Goal: Task Accomplishment & Management: Use online tool/utility

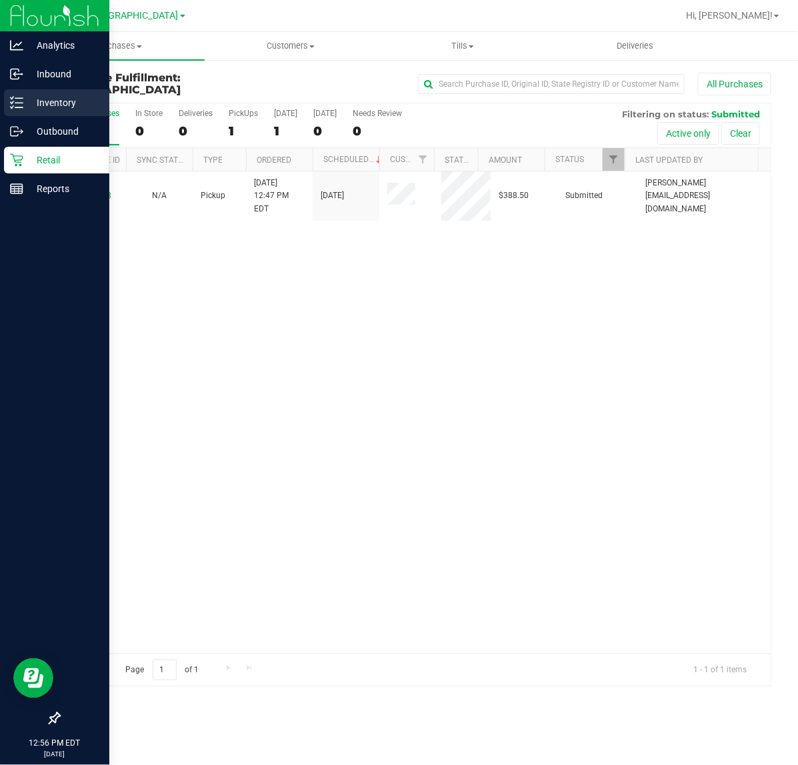
click at [30, 107] on p "Inventory" at bounding box center [63, 103] width 80 height 16
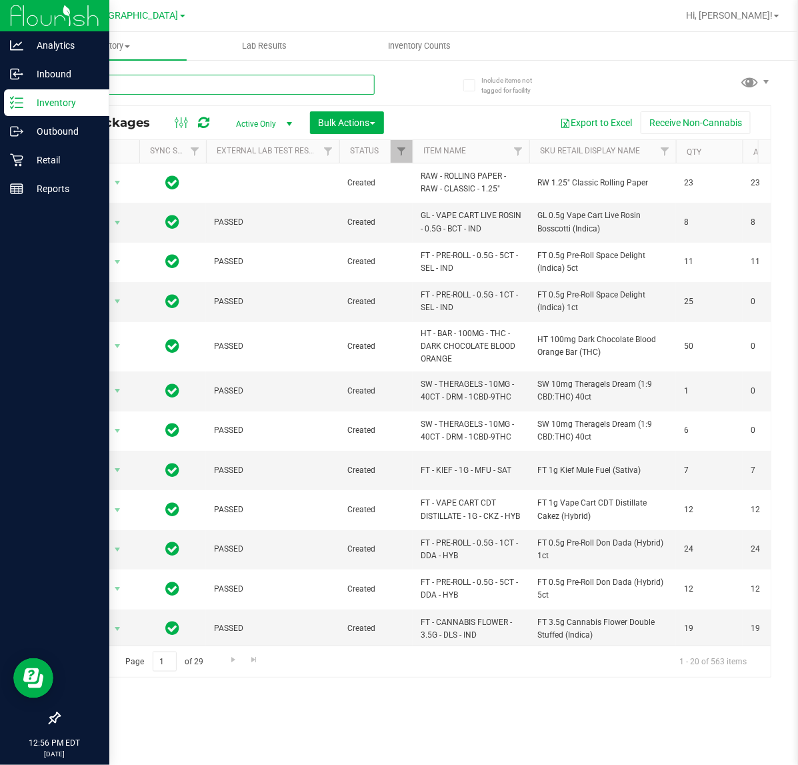
click at [115, 84] on input "text" at bounding box center [217, 85] width 316 height 20
type input "0093320670788074"
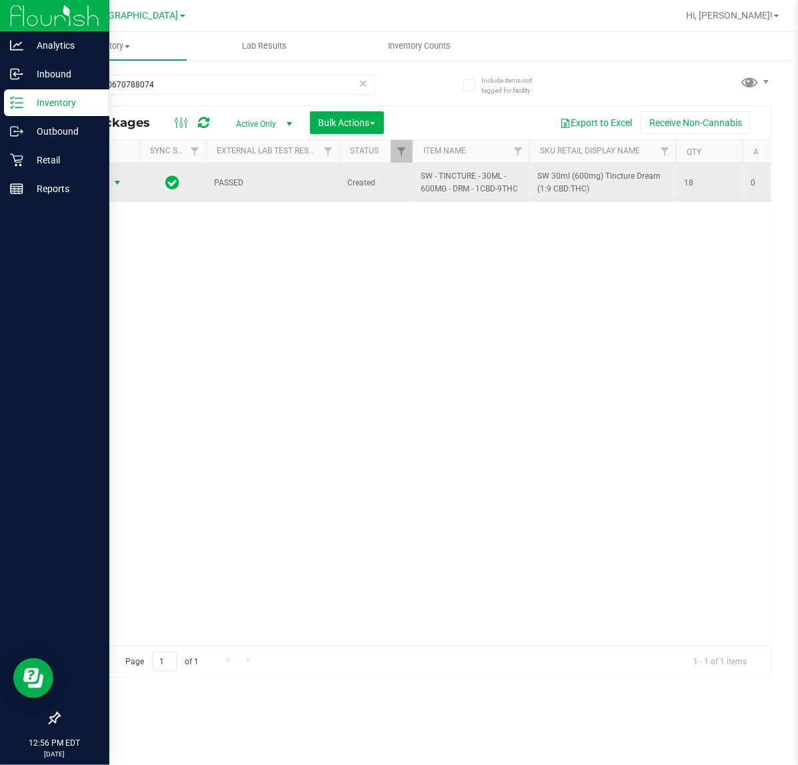
click at [93, 182] on span "Action" at bounding box center [91, 182] width 36 height 19
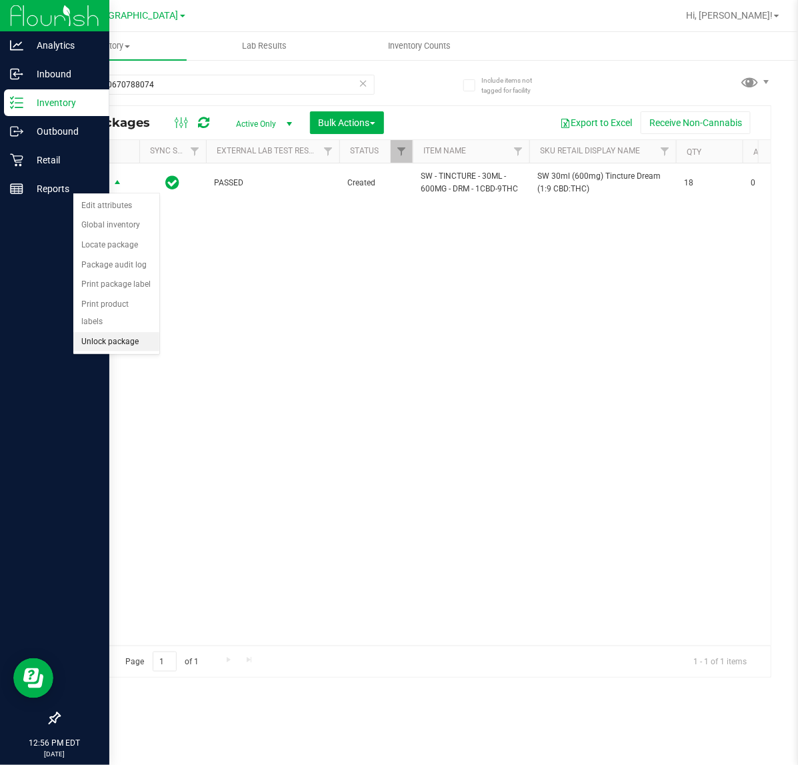
click at [124, 332] on li "Unlock package" at bounding box center [116, 342] width 86 height 20
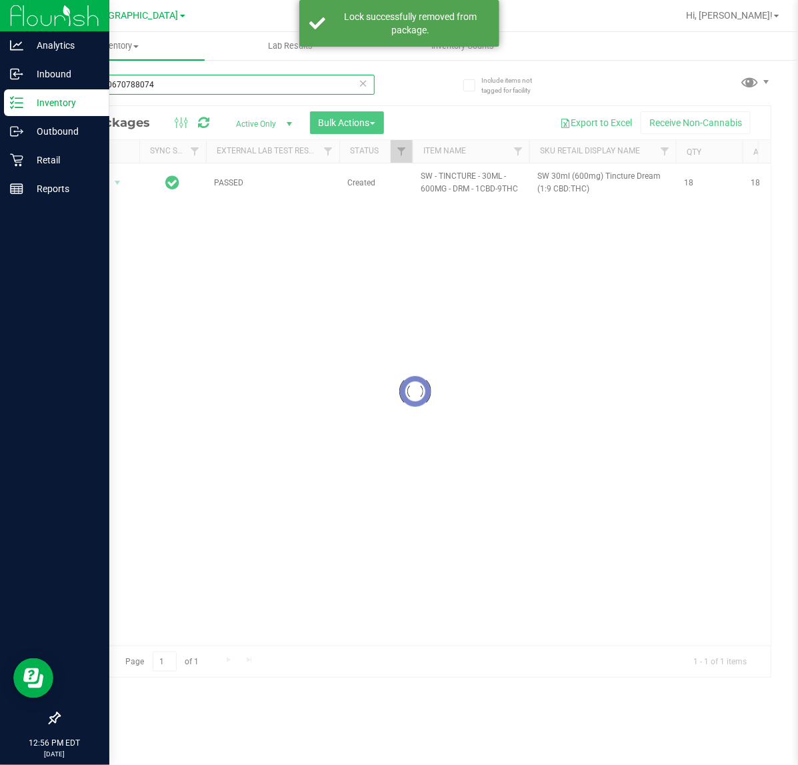
click at [165, 85] on input "0093320670788074" at bounding box center [217, 85] width 316 height 20
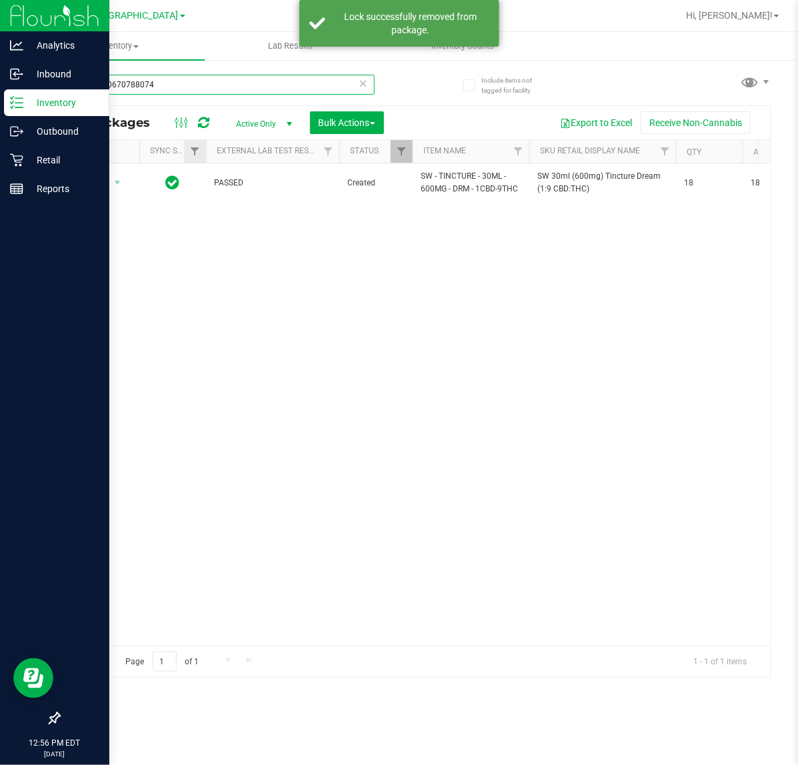
drag, startPoint x: 168, startPoint y: 82, endPoint x: 202, endPoint y: 162, distance: 86.9
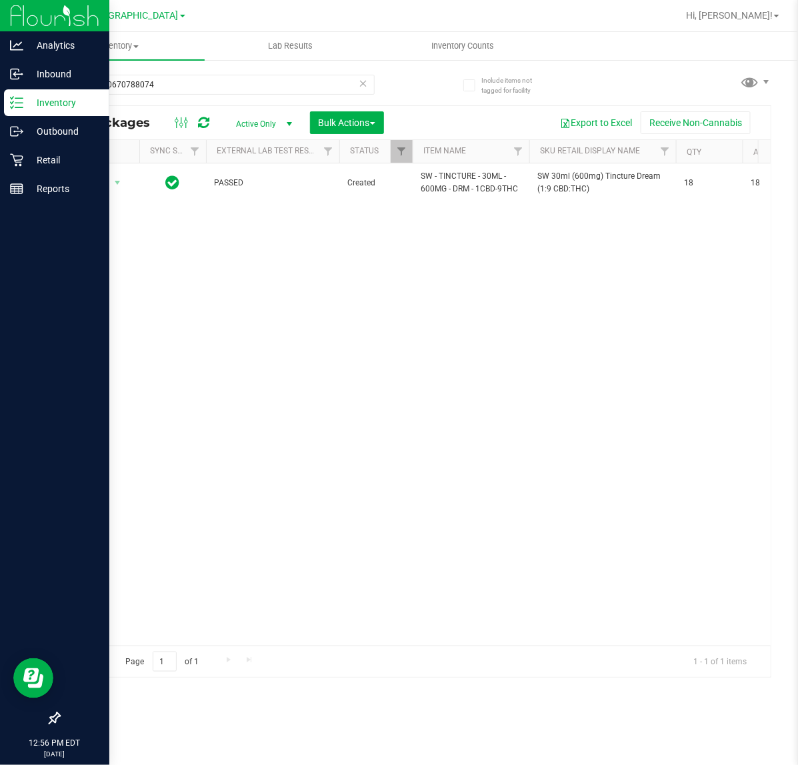
drag, startPoint x: 202, startPoint y: 162, endPoint x: 155, endPoint y: 181, distance: 50.9
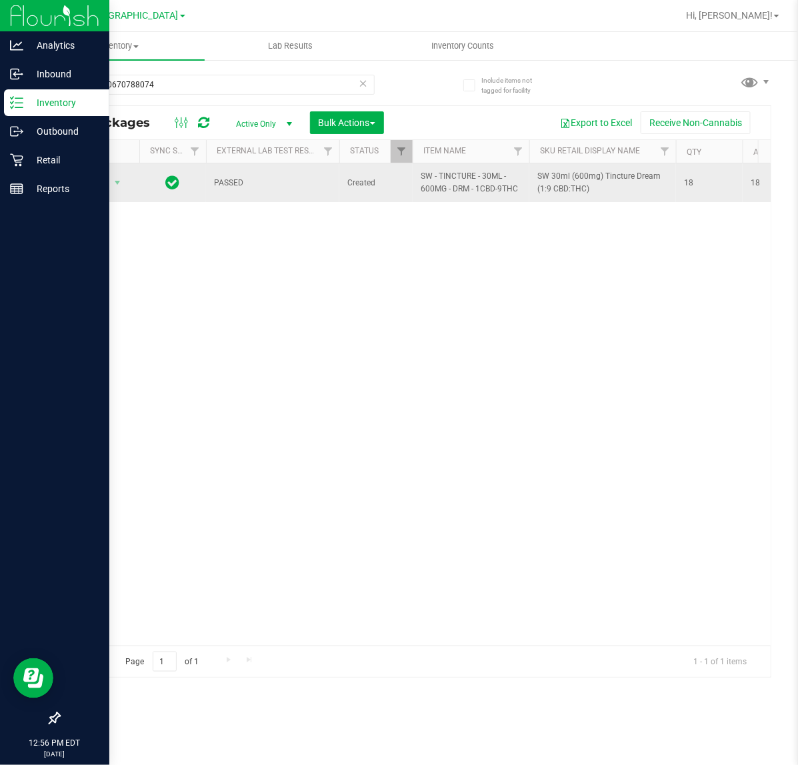
click at [112, 277] on div "Action Action Adjust qty Create package Edit attributes Global inventory Locate…" at bounding box center [414, 404] width 711 height 482
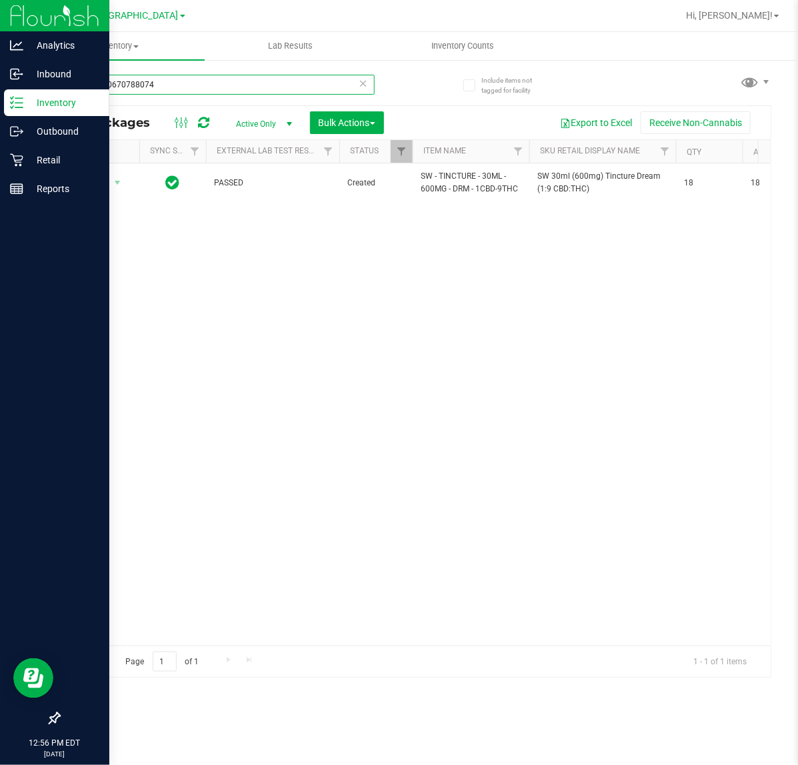
drag, startPoint x: 177, startPoint y: 87, endPoint x: -267, endPoint y: 27, distance: 448.1
click at [0, 27] on html "Analytics Inbound Inventory Outbound Retail Reports 12:56 PM EDT [DATE] 09/[GEO…" at bounding box center [399, 382] width 798 height 765
type input "6650259898569669"
click at [111, 182] on span "select" at bounding box center [117, 182] width 17 height 19
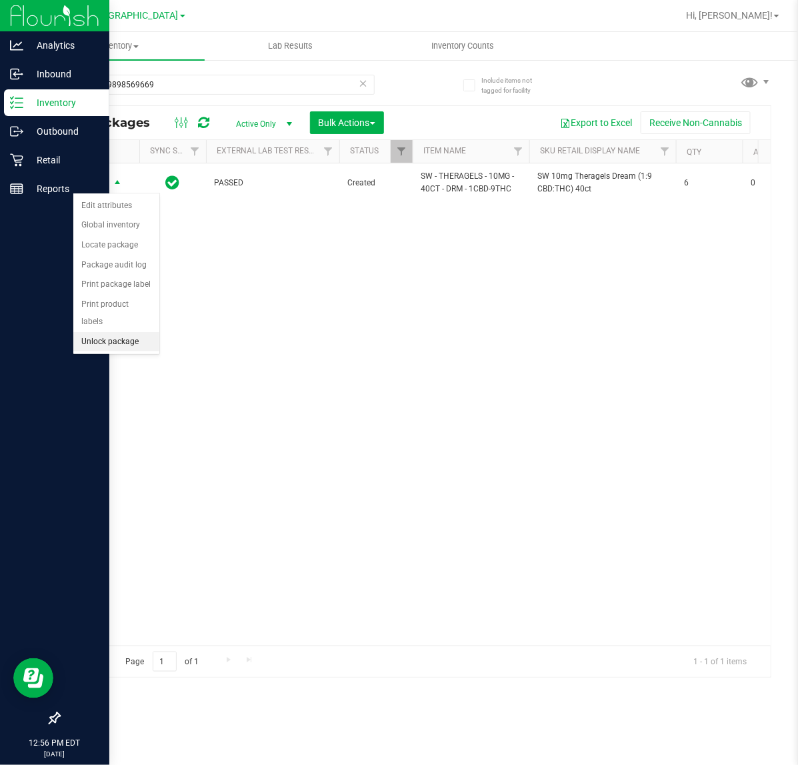
click at [120, 332] on li "Unlock package" at bounding box center [116, 342] width 86 height 20
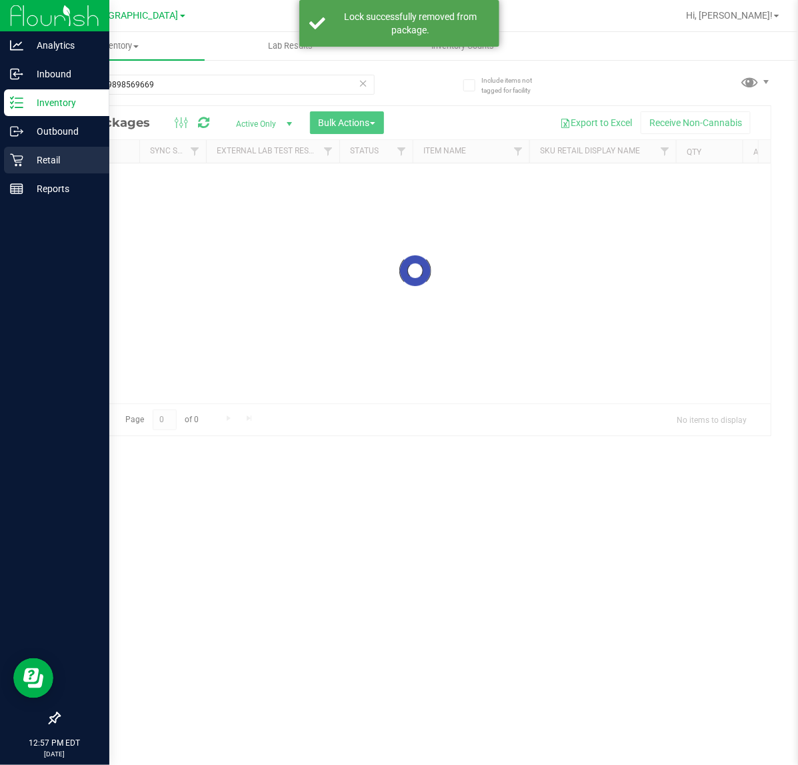
click at [51, 161] on p "Retail" at bounding box center [63, 160] width 80 height 16
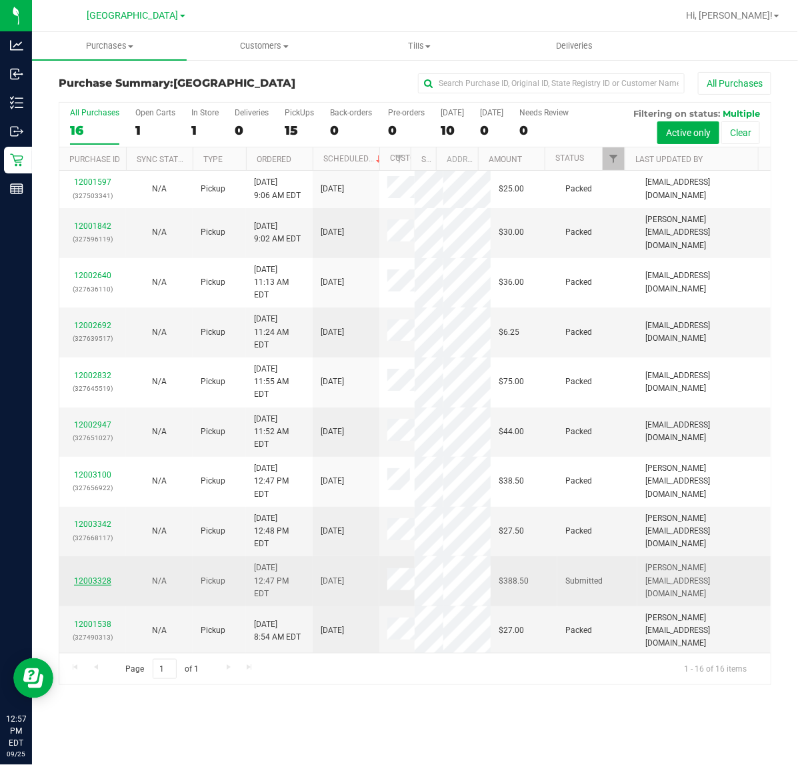
click at [84, 576] on link "12003328" at bounding box center [92, 580] width 37 height 9
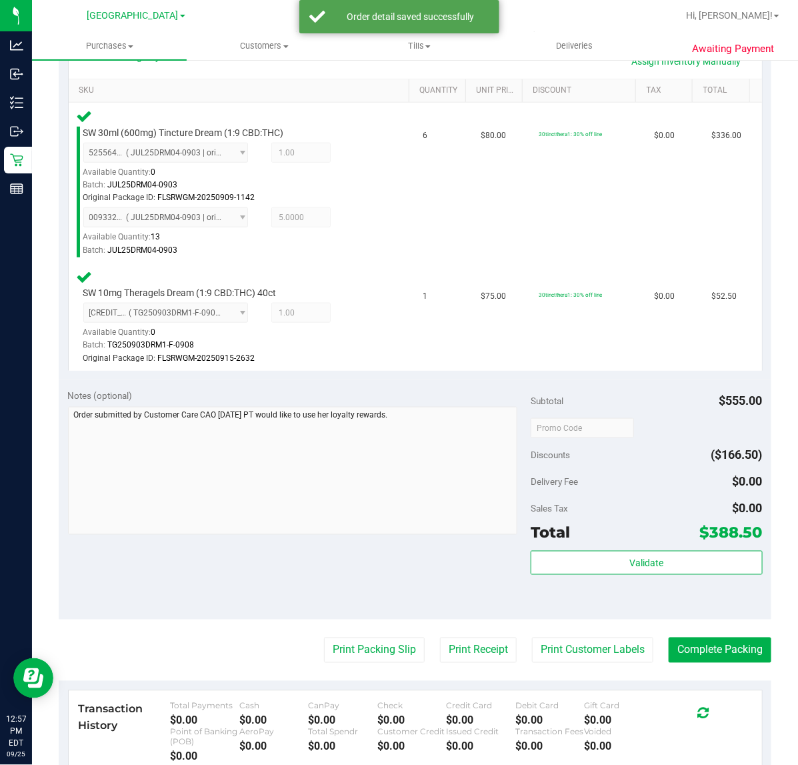
scroll to position [333, 0]
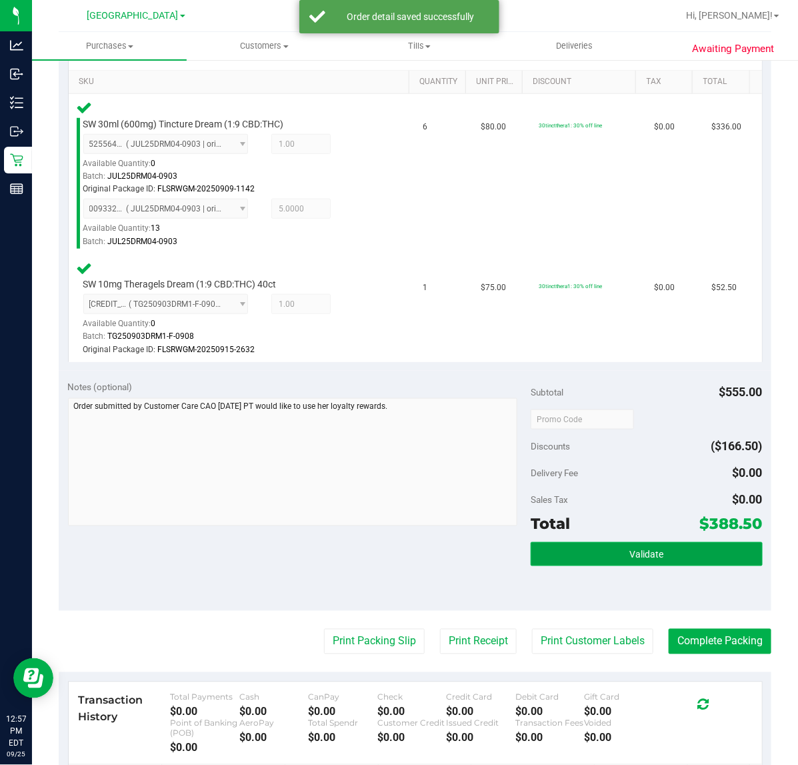
click at [565, 555] on button "Validate" at bounding box center [646, 554] width 231 height 24
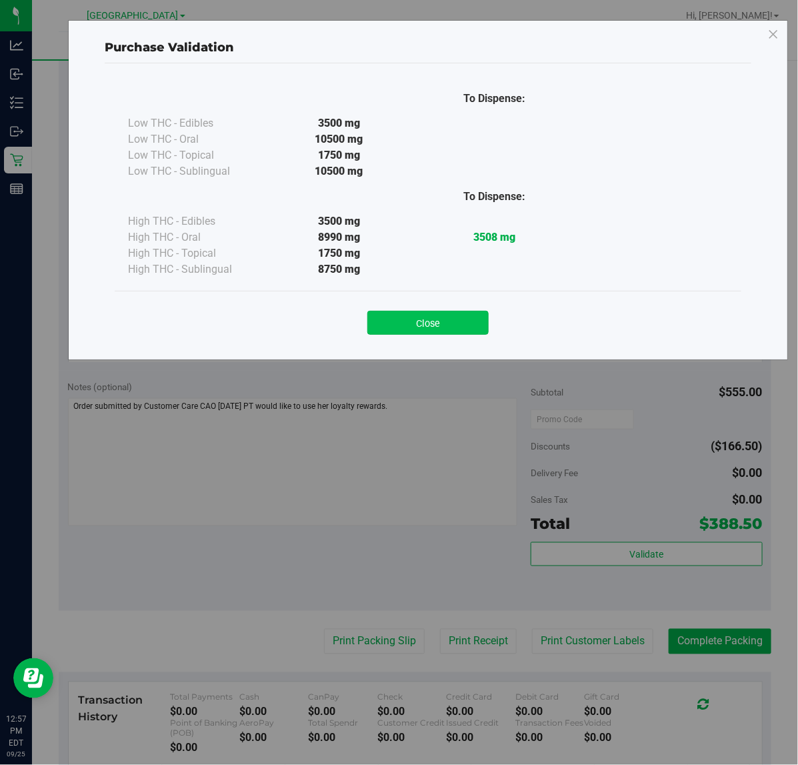
click at [429, 332] on button "Close" at bounding box center [427, 323] width 121 height 24
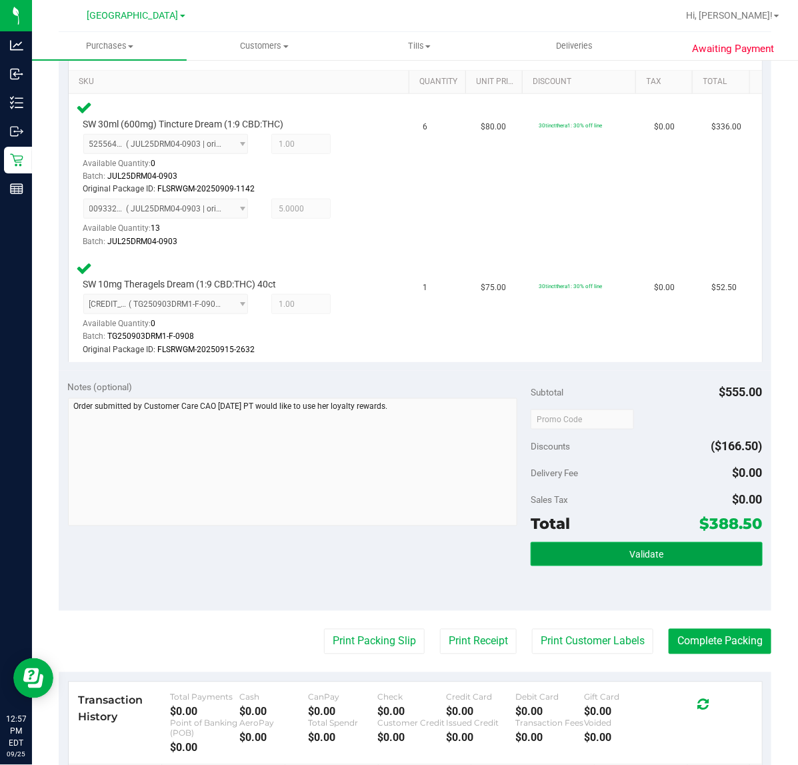
click at [645, 558] on span "Validate" at bounding box center [646, 554] width 34 height 11
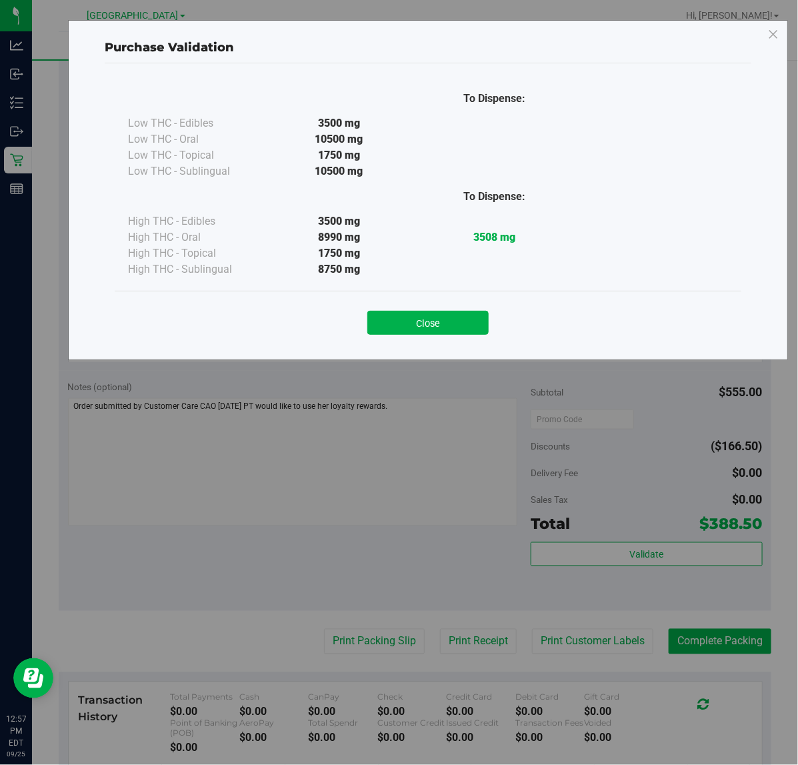
click at [419, 330] on button "Close" at bounding box center [427, 323] width 121 height 24
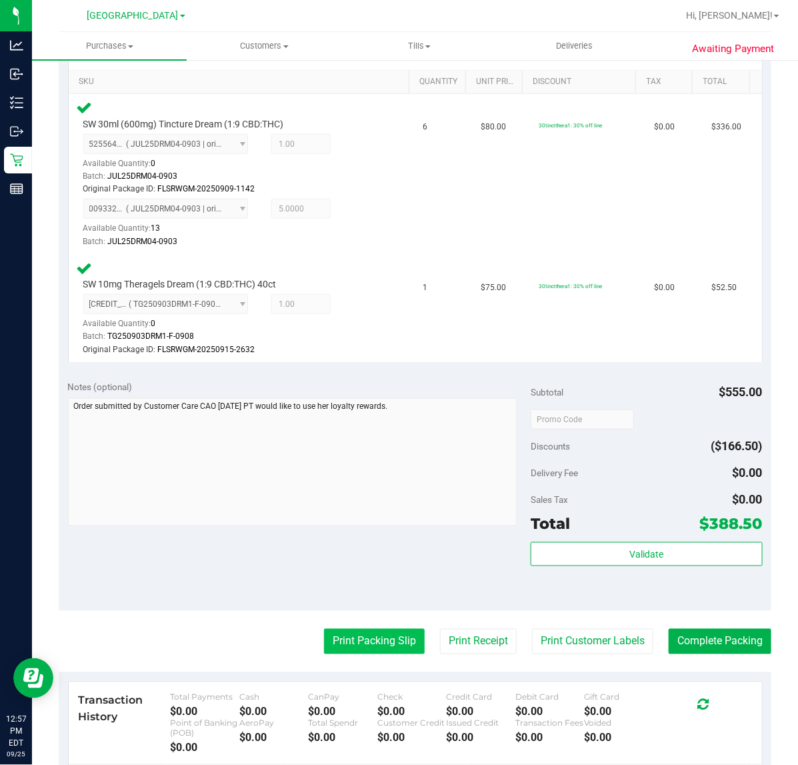
click at [361, 629] on purchase-details "Back Edit Purchase Cancel Purchase View Profile # 12003328 BioTrack ID: - Submi…" at bounding box center [415, 335] width 713 height 1193
click at [359, 635] on button "Print Packing Slip" at bounding box center [374, 641] width 101 height 25
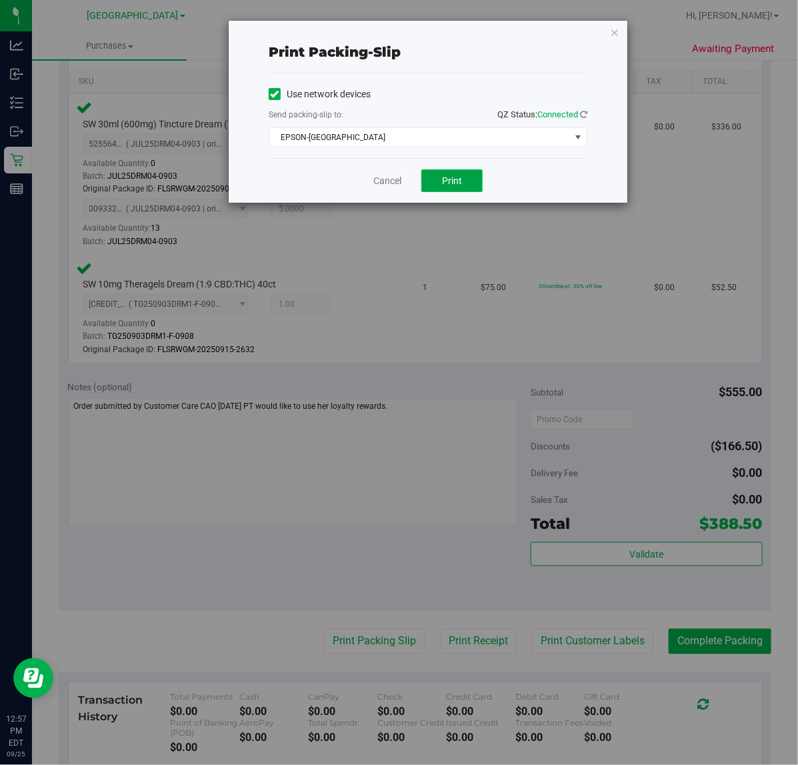
click at [454, 174] on button "Print" at bounding box center [451, 180] width 61 height 23
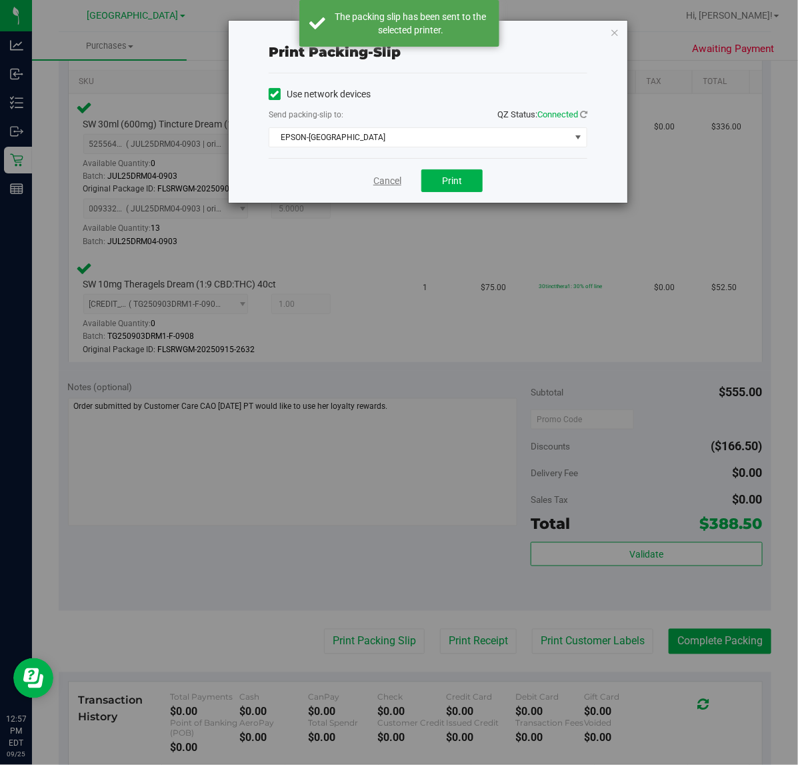
click at [391, 185] on link "Cancel" at bounding box center [387, 181] width 28 height 14
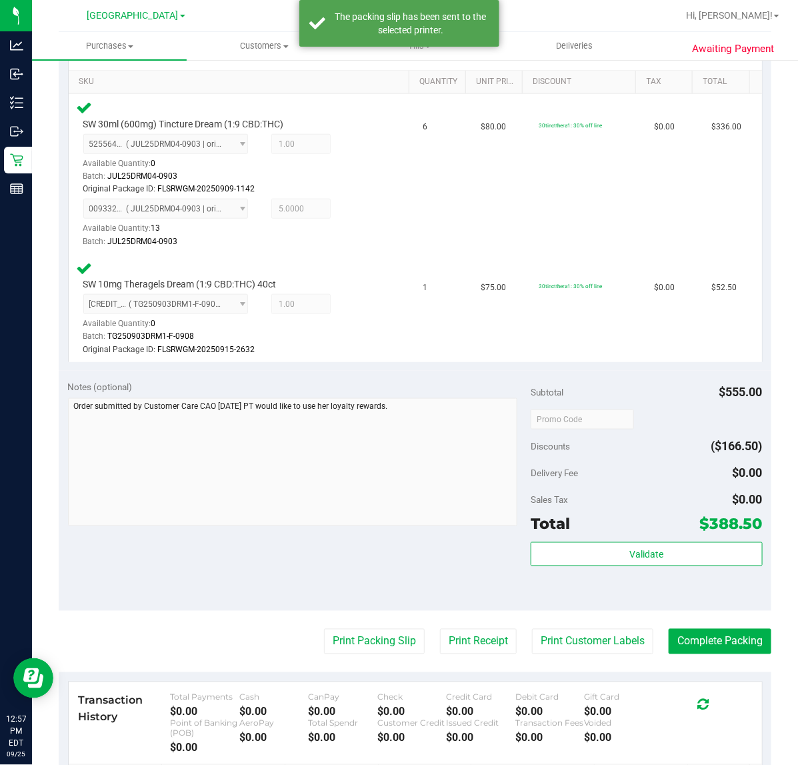
click at [590, 624] on purchase-details "Back Edit Purchase Cancel Purchase View Profile # 12003328 BioTrack ID: - Submi…" at bounding box center [415, 335] width 713 height 1193
click at [580, 642] on button "Print Customer Labels" at bounding box center [592, 641] width 121 height 25
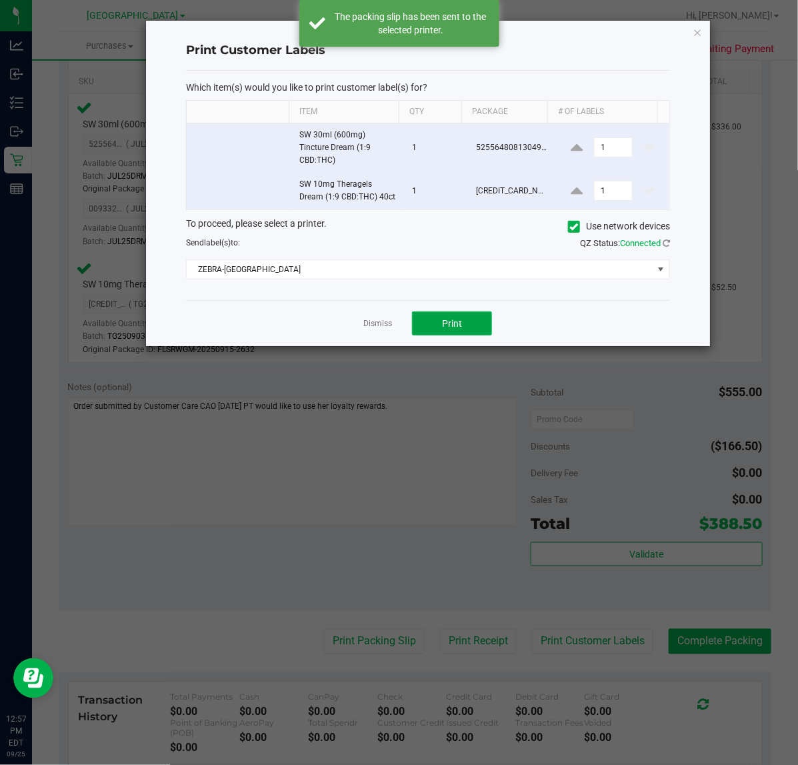
click at [445, 329] on span "Print" at bounding box center [452, 323] width 20 height 11
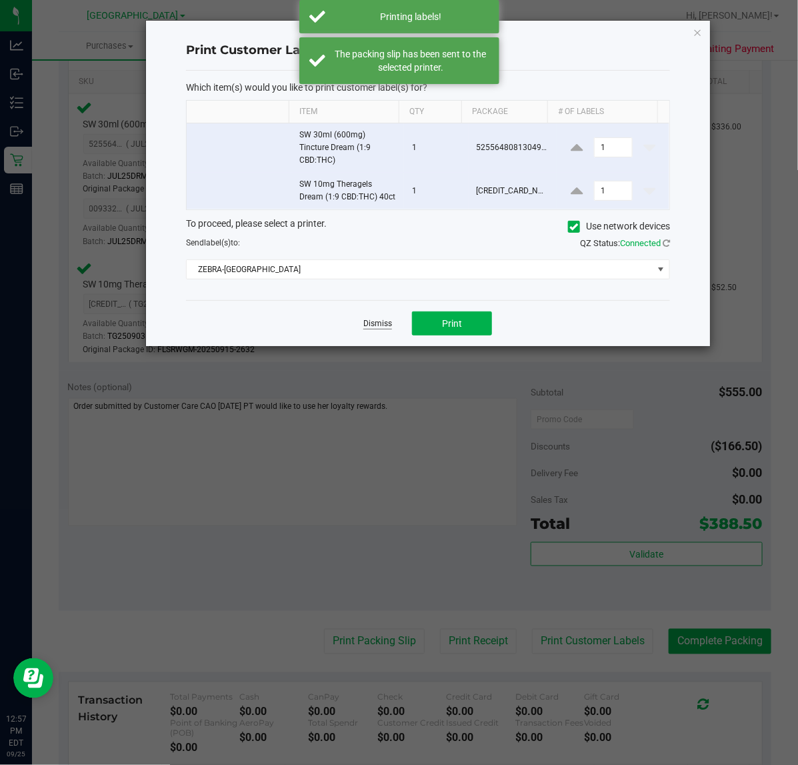
click at [373, 329] on link "Dismiss" at bounding box center [377, 323] width 29 height 11
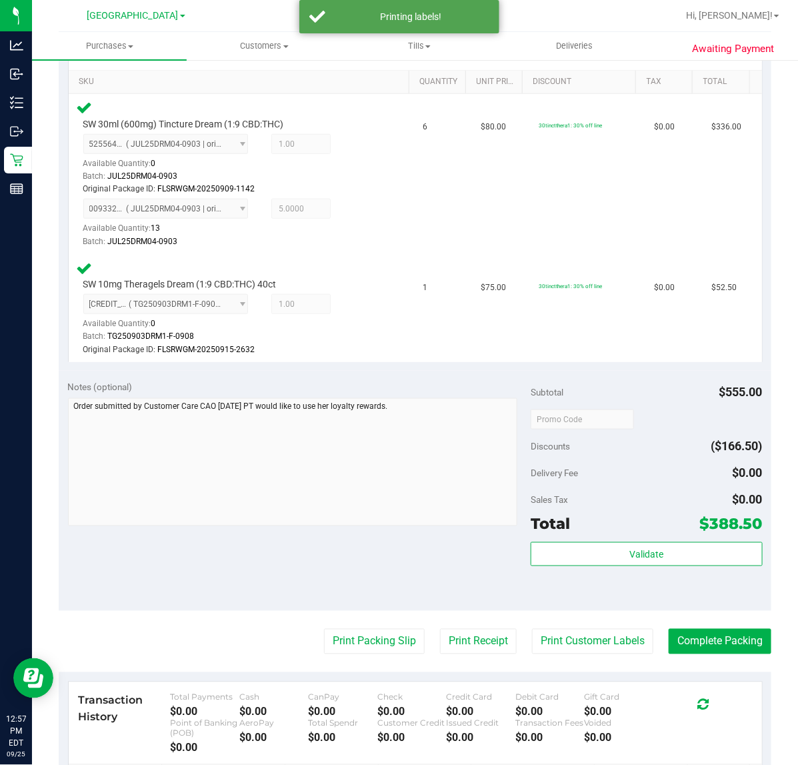
click at [544, 567] on div "Validate" at bounding box center [646, 572] width 231 height 60
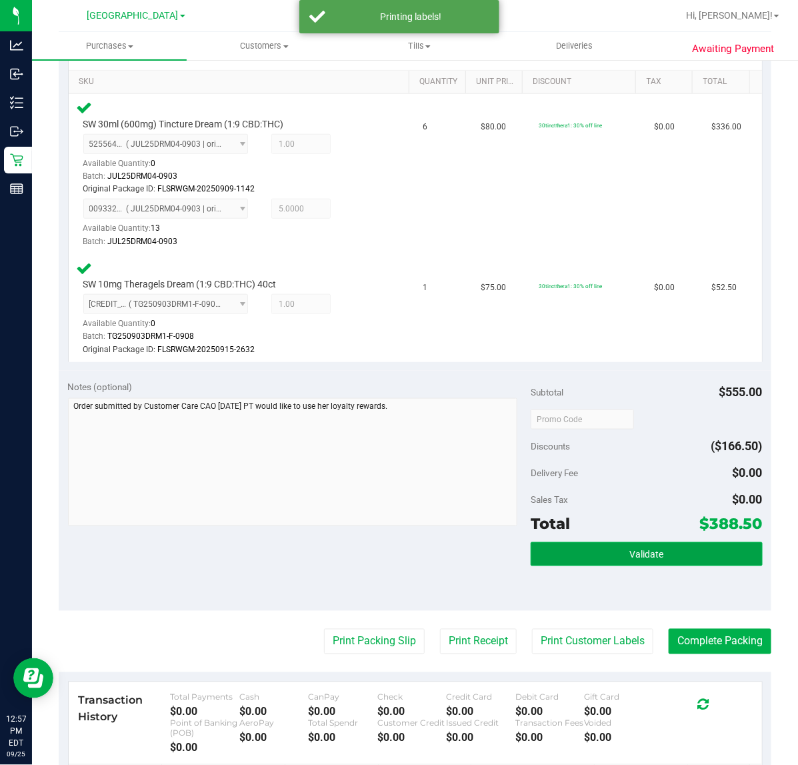
click at [545, 560] on button "Validate" at bounding box center [646, 554] width 231 height 24
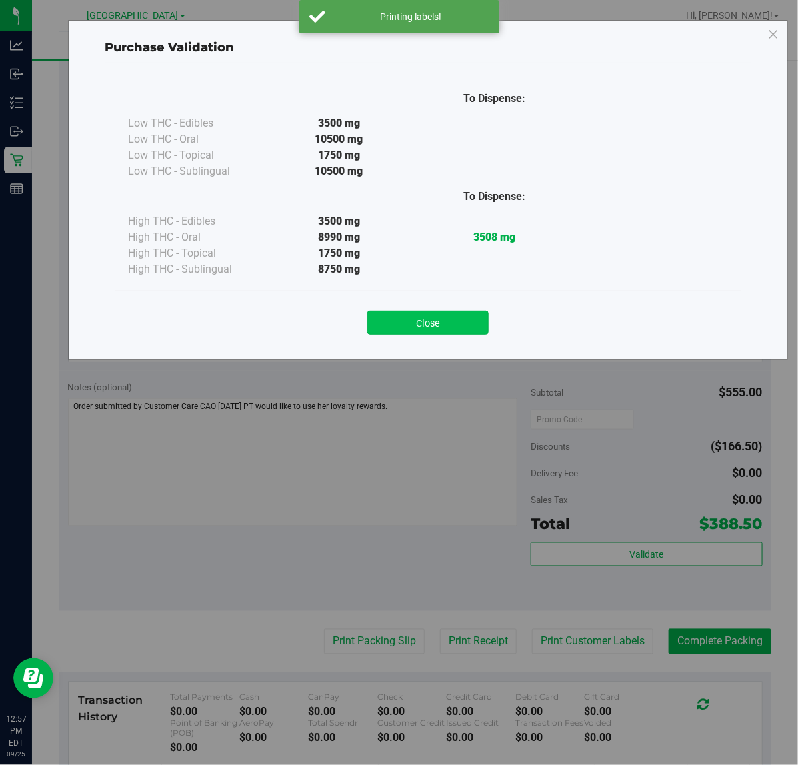
click at [455, 331] on button "Close" at bounding box center [427, 323] width 121 height 24
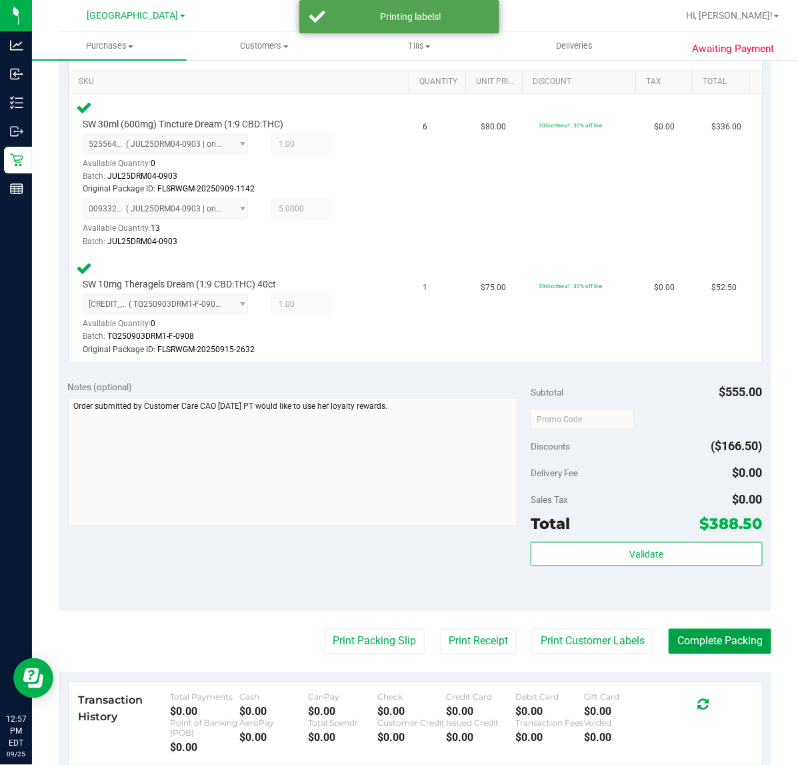
click at [689, 638] on button "Complete Packing" at bounding box center [720, 641] width 103 height 25
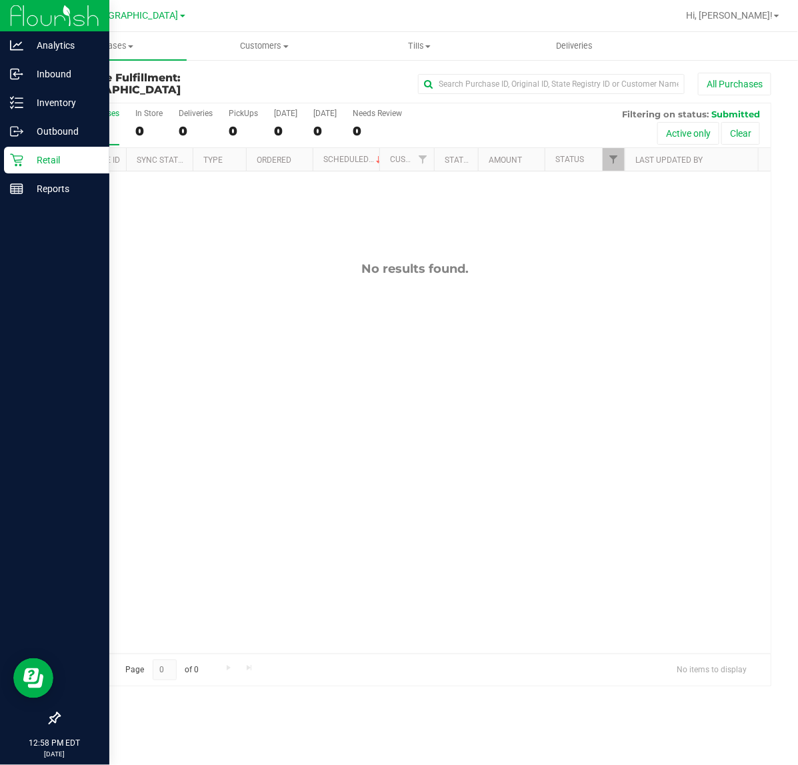
click at [17, 159] on icon at bounding box center [16, 159] width 13 height 13
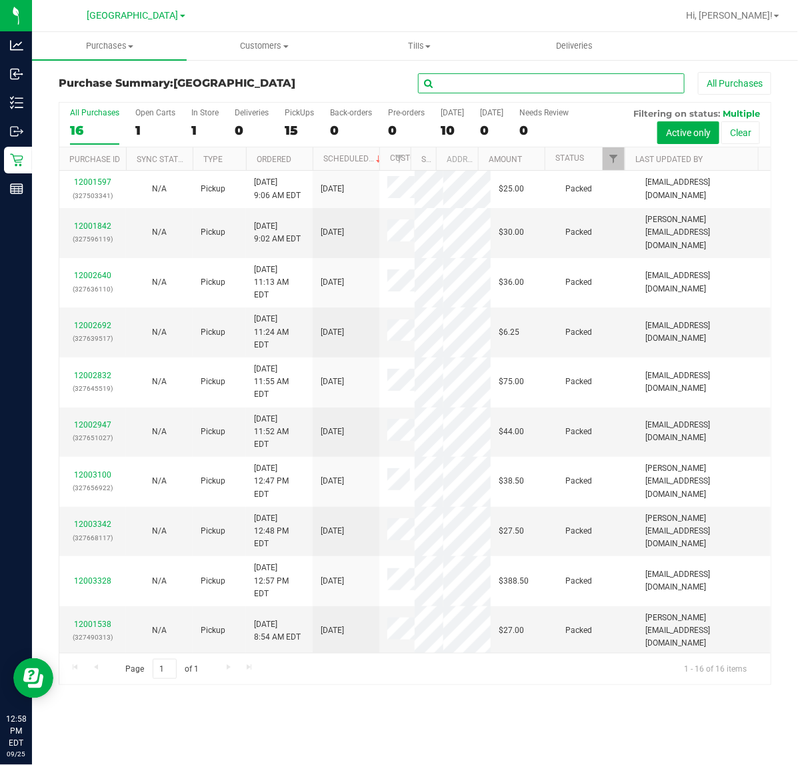
click at [522, 89] on input "text" at bounding box center [551, 83] width 267 height 20
type input "[PERSON_NAME]"
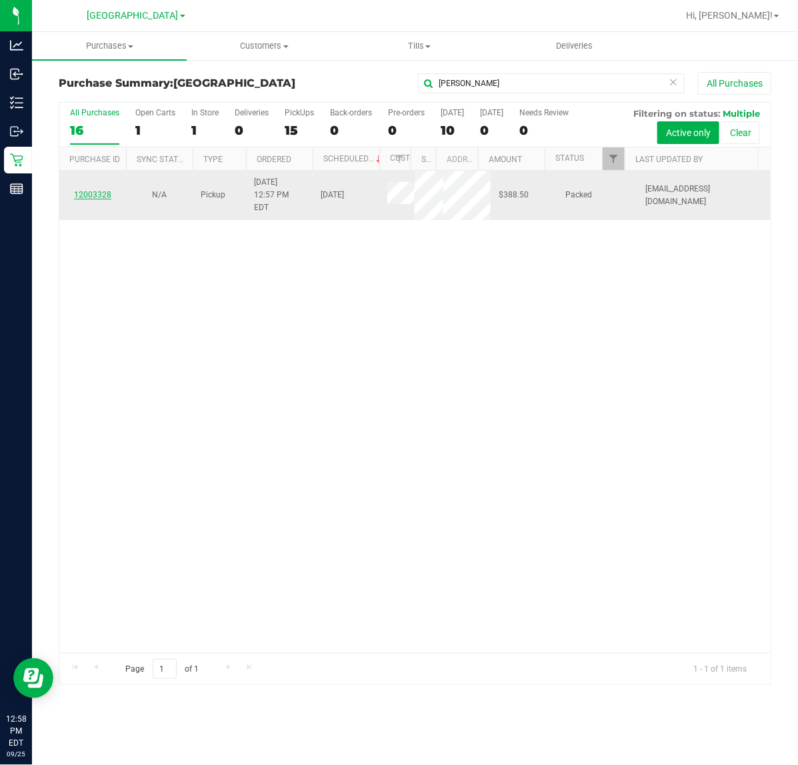
click at [101, 190] on link "12003328" at bounding box center [92, 194] width 37 height 9
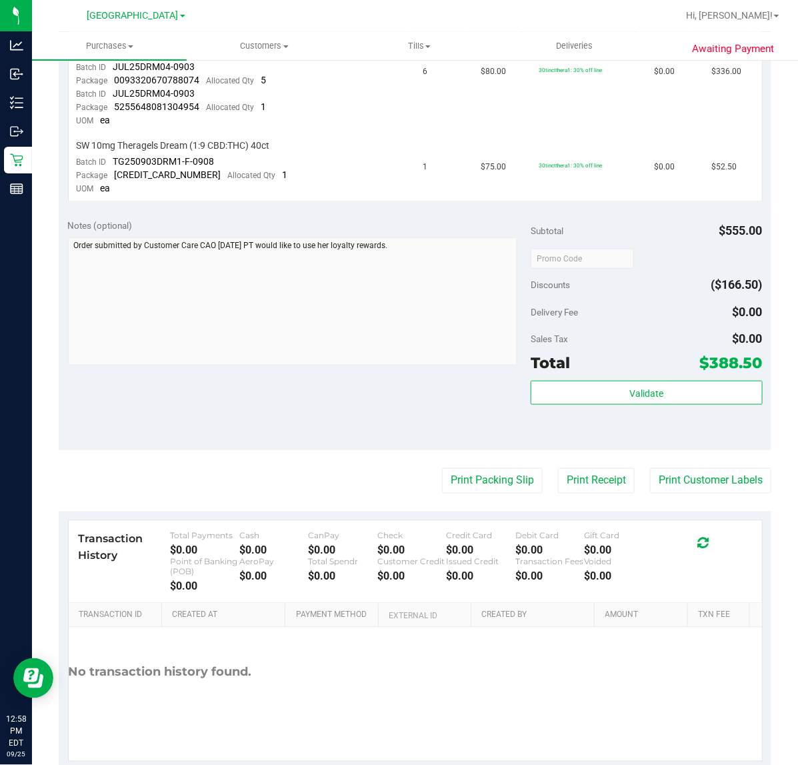
scroll to position [414, 0]
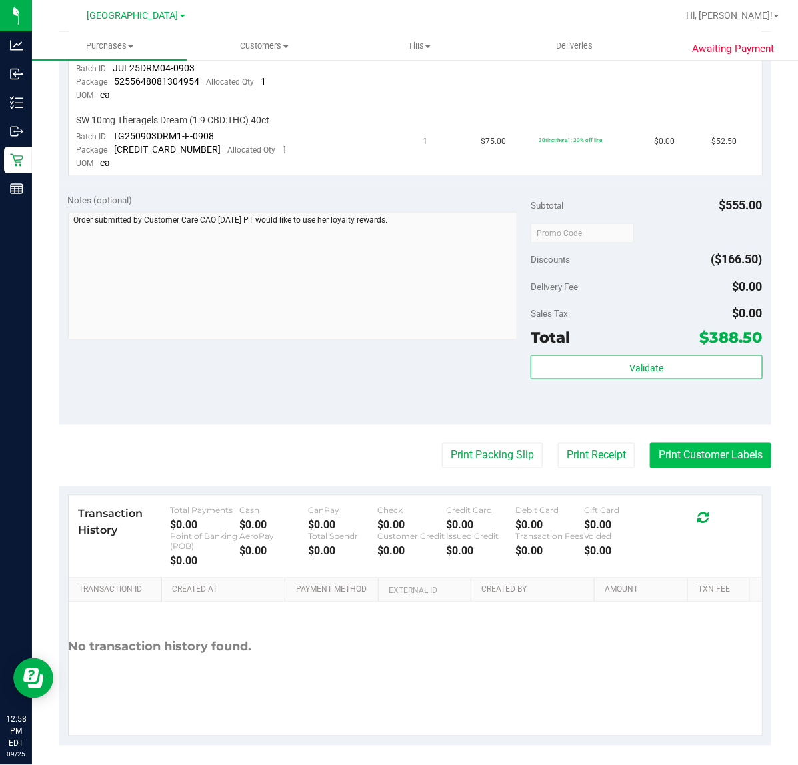
click at [683, 453] on button "Print Customer Labels" at bounding box center [710, 455] width 121 height 25
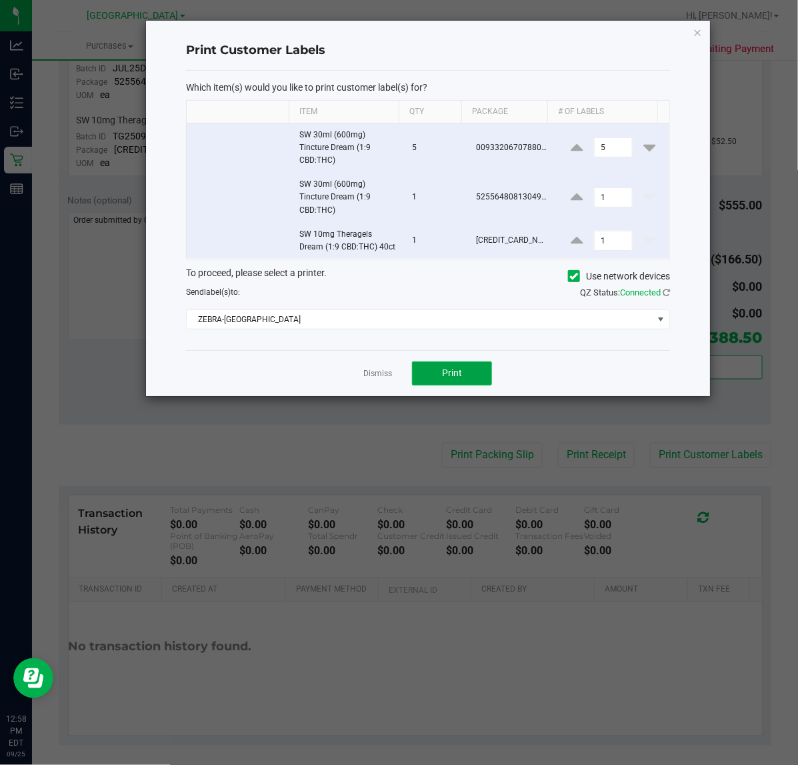
click at [467, 385] on button "Print" at bounding box center [452, 373] width 80 height 24
click at [365, 379] on link "Dismiss" at bounding box center [377, 373] width 29 height 11
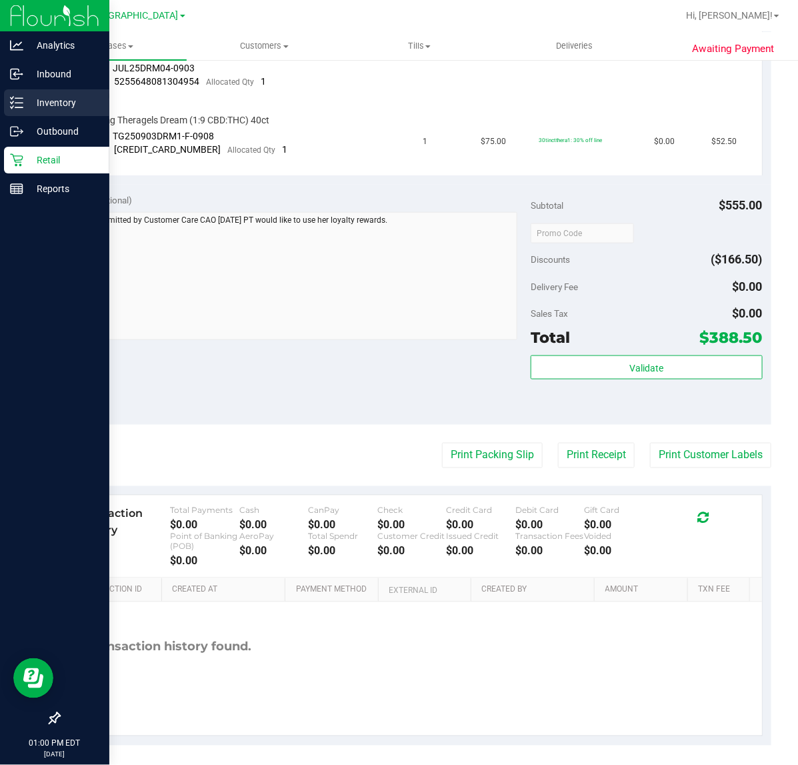
click at [17, 115] on div "Inventory" at bounding box center [56, 102] width 105 height 27
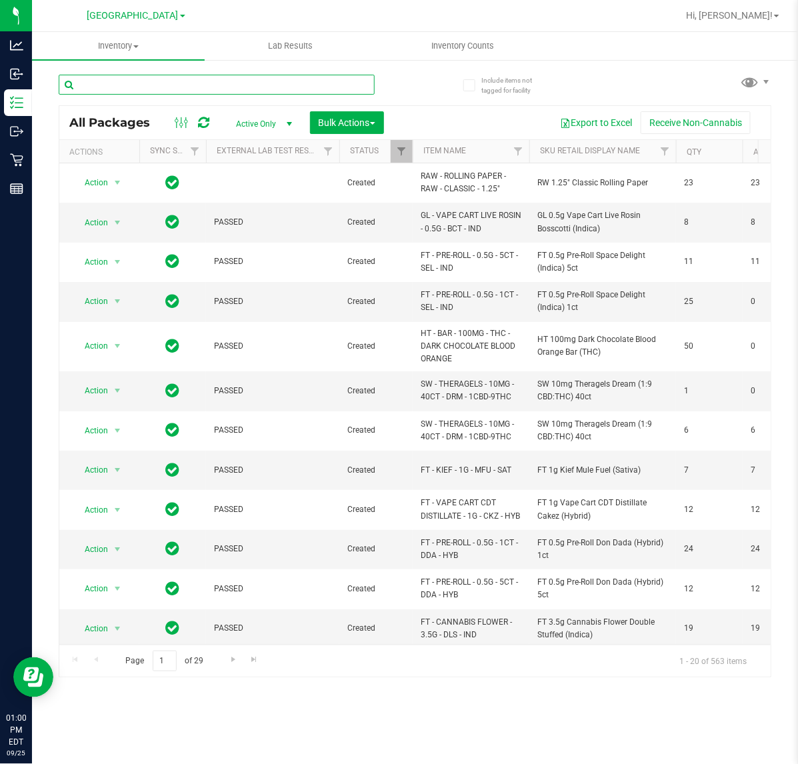
click at [191, 75] on input "text" at bounding box center [217, 85] width 316 height 20
type input "6650259898569669"
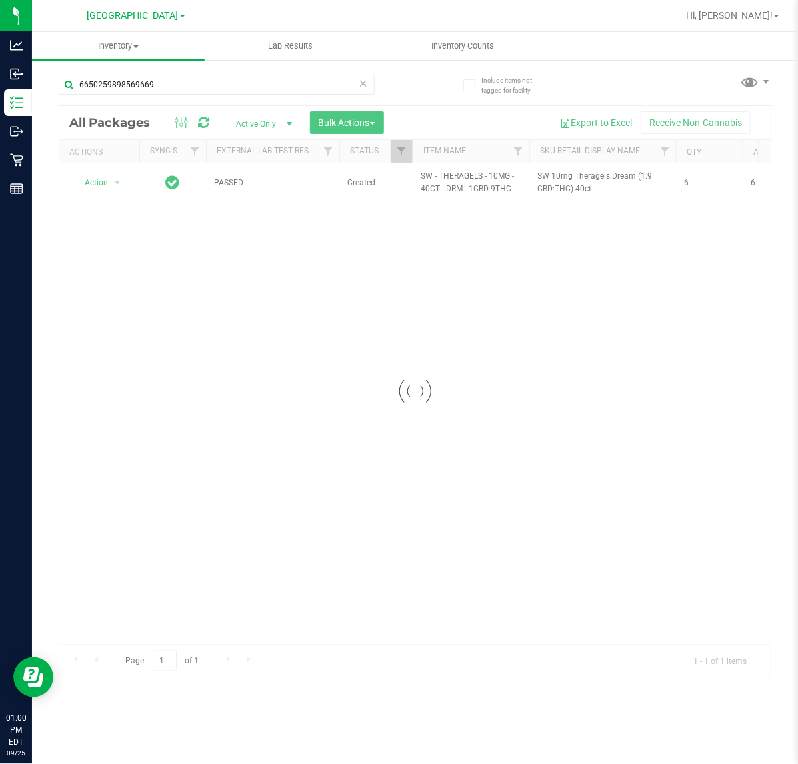
click at [189, 330] on div at bounding box center [414, 391] width 711 height 571
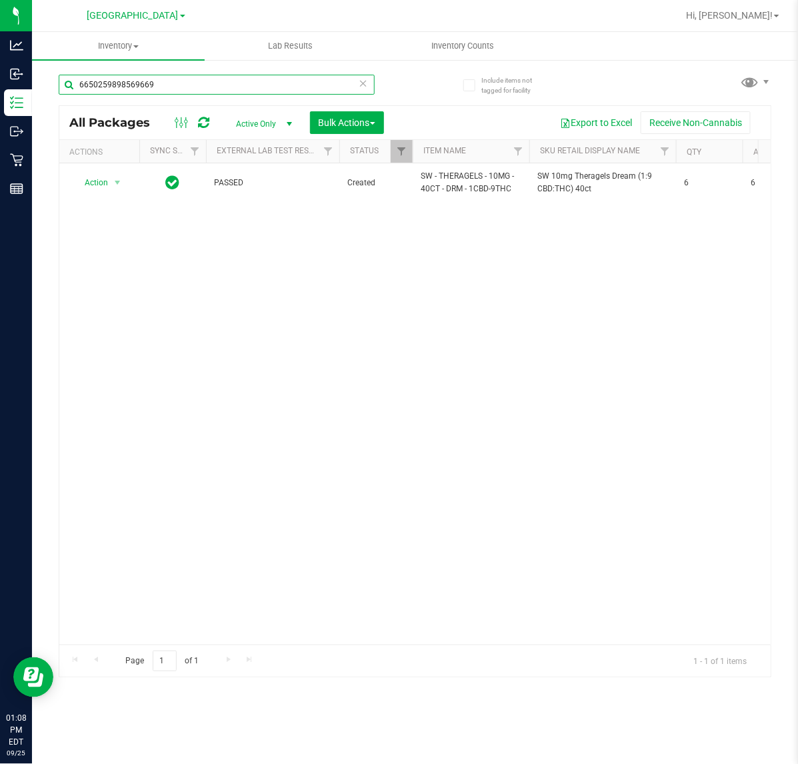
drag, startPoint x: 159, startPoint y: 82, endPoint x: -296, endPoint y: 47, distance: 456.1
click at [0, 47] on html "Analytics Inbound Inventory Outbound Retail Reports 01:08 PM EDT [DATE] 09/[GEO…" at bounding box center [399, 382] width 798 height 764
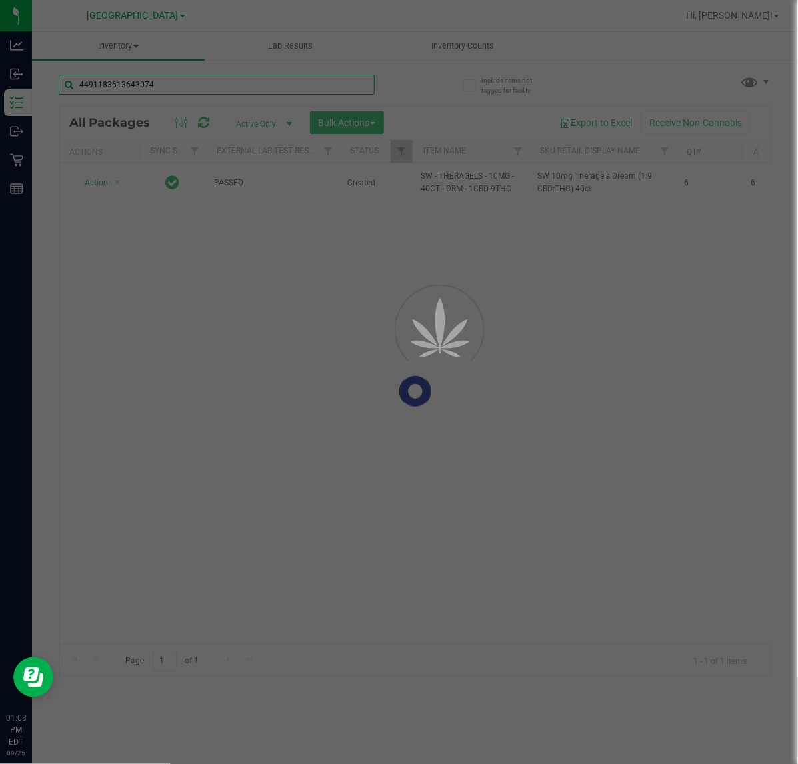
type input "4491183613643074"
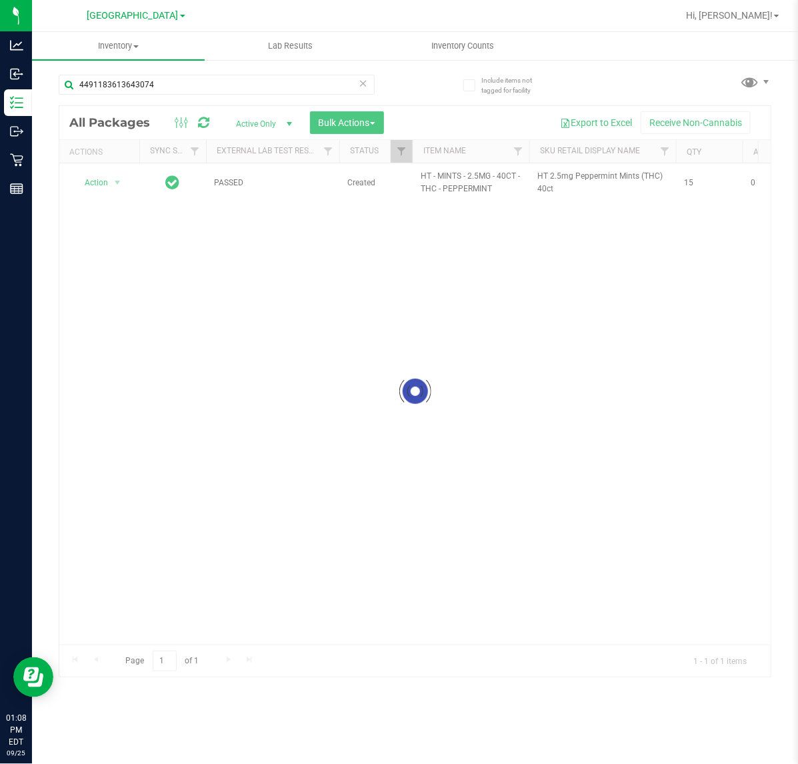
click at [98, 181] on div at bounding box center [414, 391] width 711 height 571
click at [98, 182] on span "Action" at bounding box center [91, 182] width 36 height 19
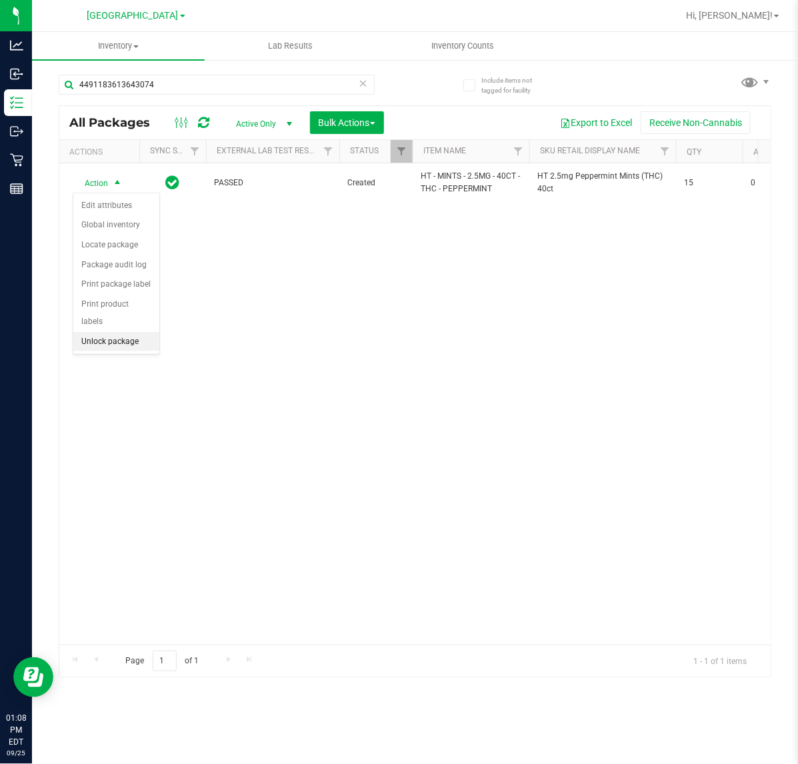
click at [107, 335] on li "Unlock package" at bounding box center [116, 342] width 86 height 20
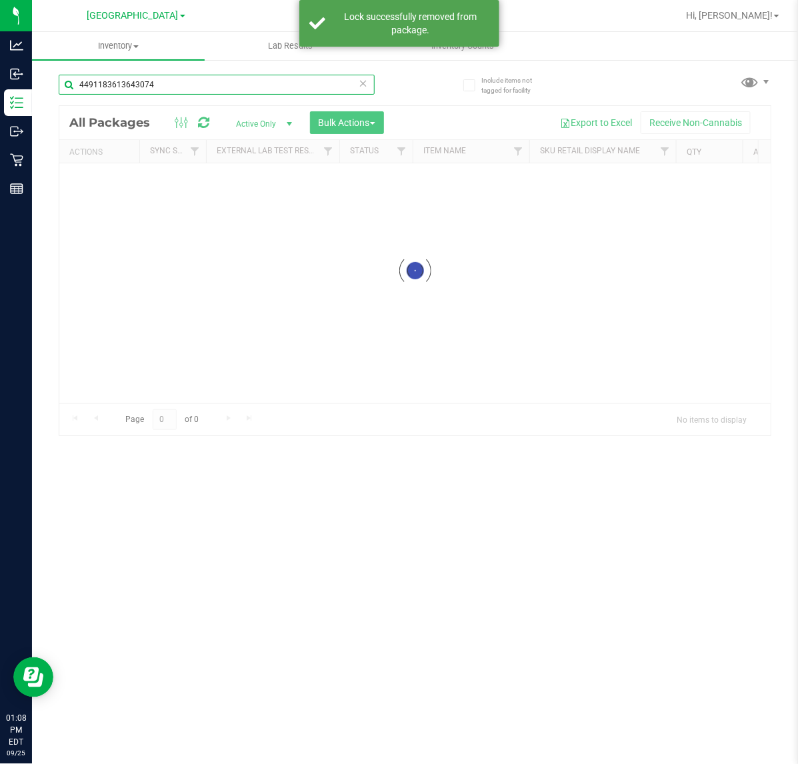
click at [182, 81] on input "4491183613643074" at bounding box center [217, 85] width 316 height 20
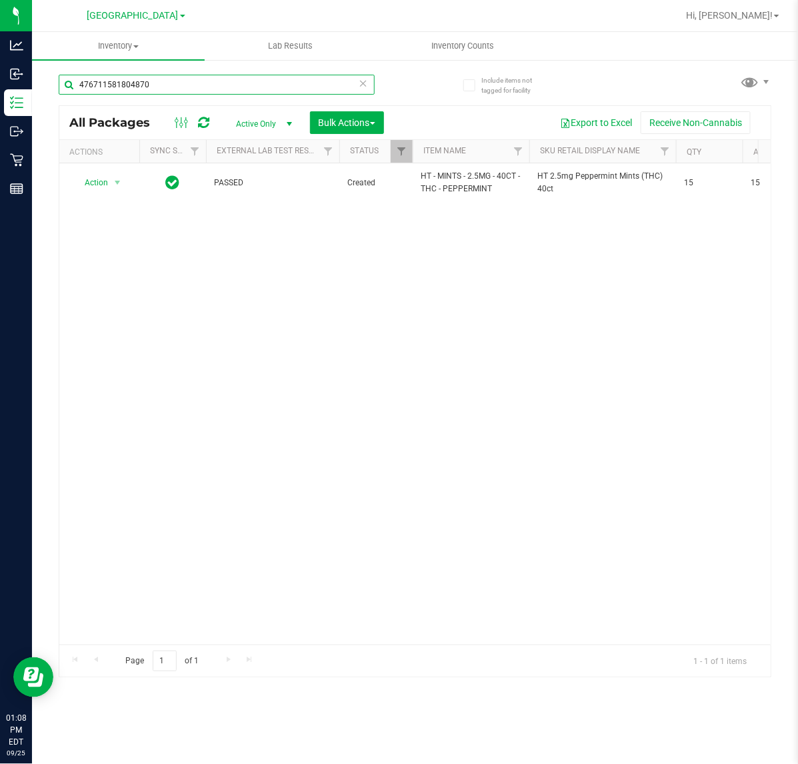
type input "4767115818048704"
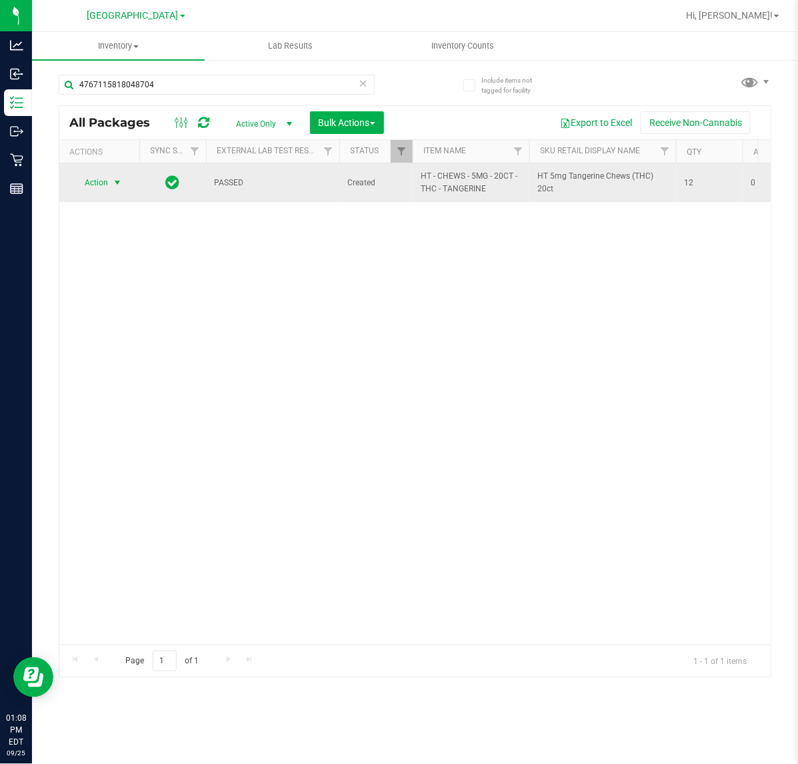
click at [107, 173] on span "Action" at bounding box center [91, 182] width 36 height 19
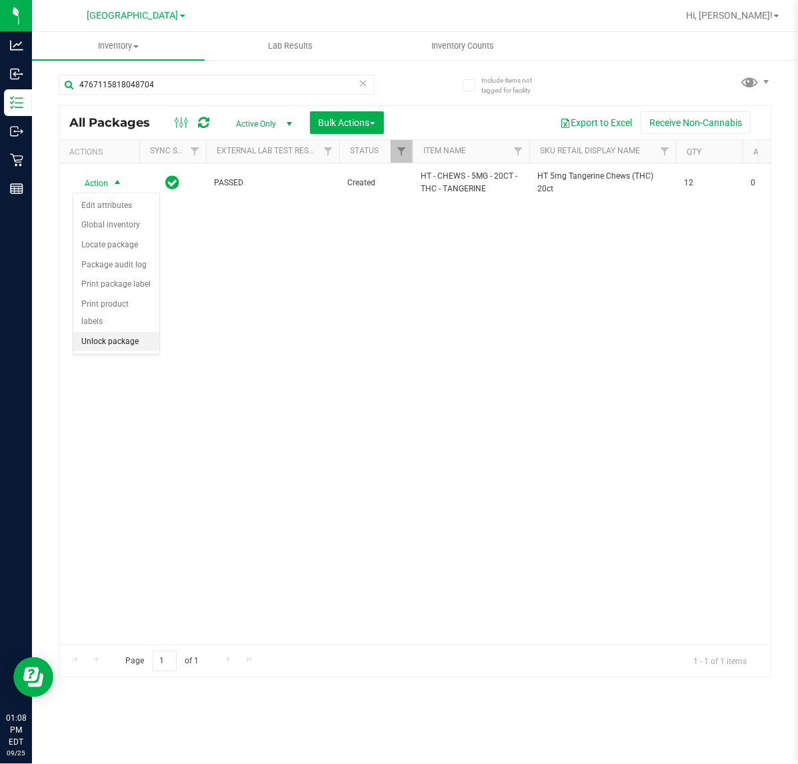
click at [131, 332] on li "Unlock package" at bounding box center [116, 342] width 86 height 20
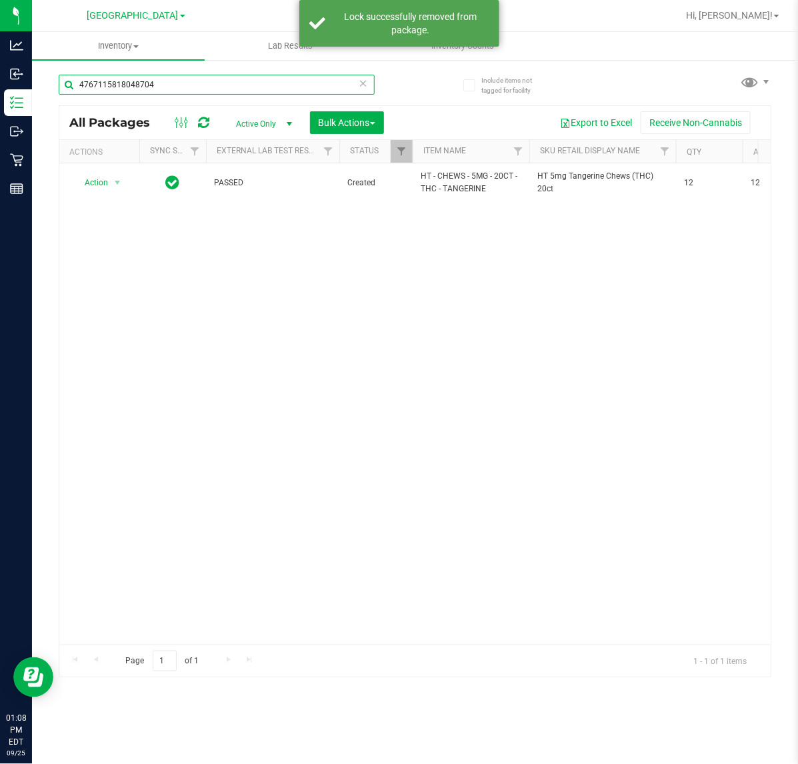
drag, startPoint x: 194, startPoint y: 90, endPoint x: -198, endPoint y: 84, distance: 392.1
click at [0, 84] on html "Analytics Inbound Inventory Outbound Retail Reports 01:08 PM EDT [DATE] 09/[GEO…" at bounding box center [399, 382] width 798 height 764
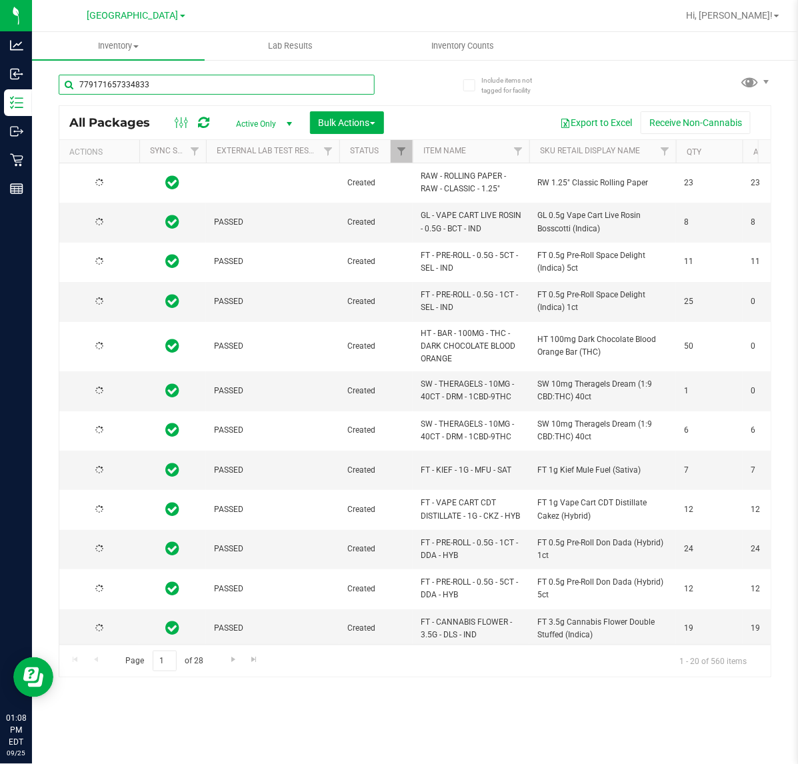
type input "7791716573348336"
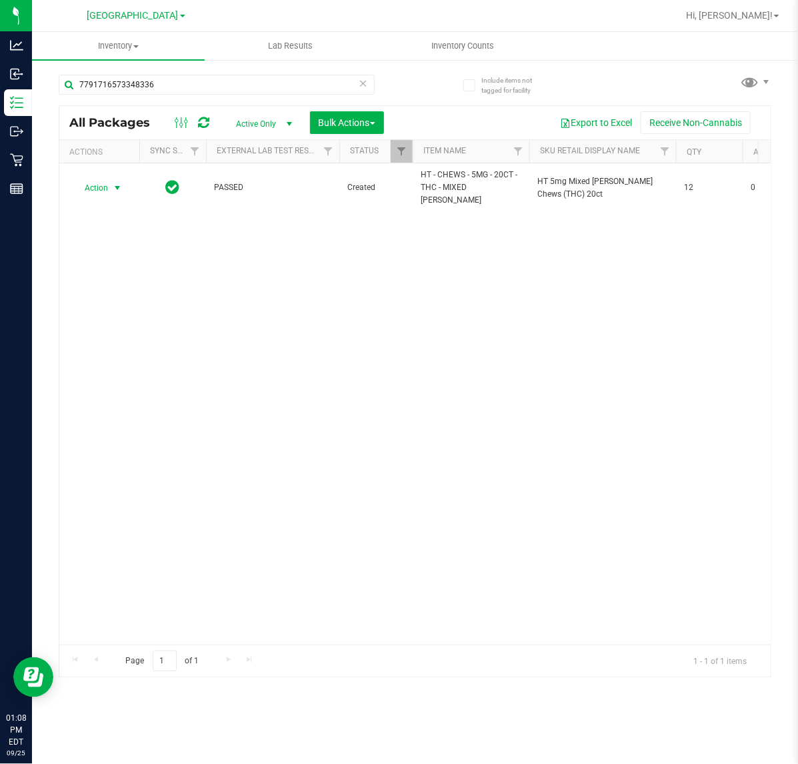
click at [109, 187] on span "select" at bounding box center [117, 188] width 17 height 19
click at [104, 332] on li "Unlock package" at bounding box center [116, 342] width 86 height 20
